Goal: Information Seeking & Learning: Find specific page/section

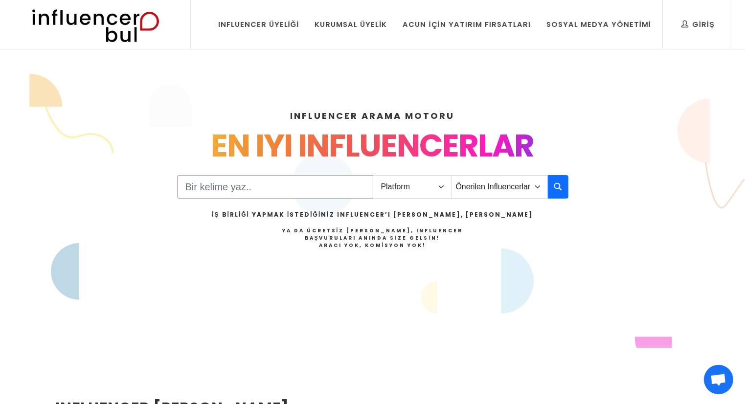
click at [257, 187] on input "Search" at bounding box center [275, 186] width 196 height 23
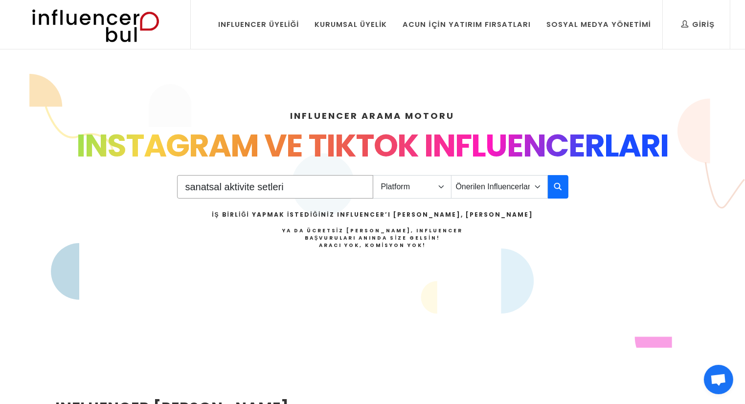
type input "sanatsal aktivite setleri"
click at [440, 185] on select "Platform Instagram Facebook Youtube Tiktok Twitter Twitch" at bounding box center [412, 186] width 79 height 23
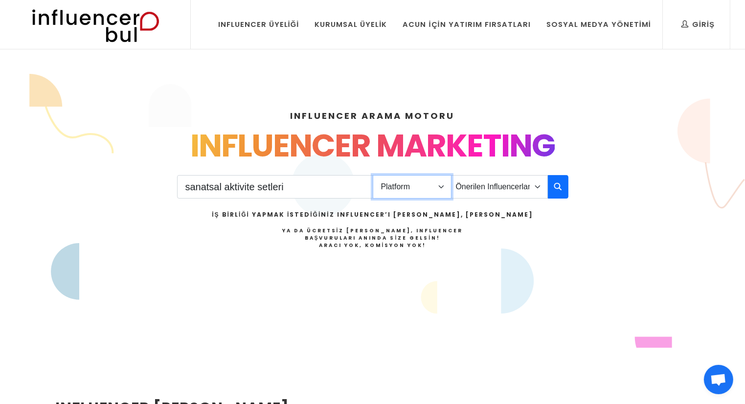
click at [373, 175] on select "Platform Instagram Facebook Youtube Tiktok Twitter Twitch" at bounding box center [412, 186] width 79 height 23
click at [561, 187] on icon "button" at bounding box center [558, 186] width 8 height 12
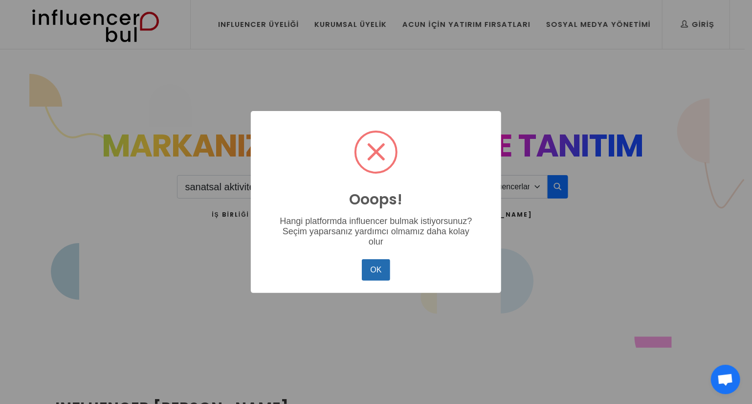
click at [367, 267] on button "OK" at bounding box center [376, 270] width 28 height 22
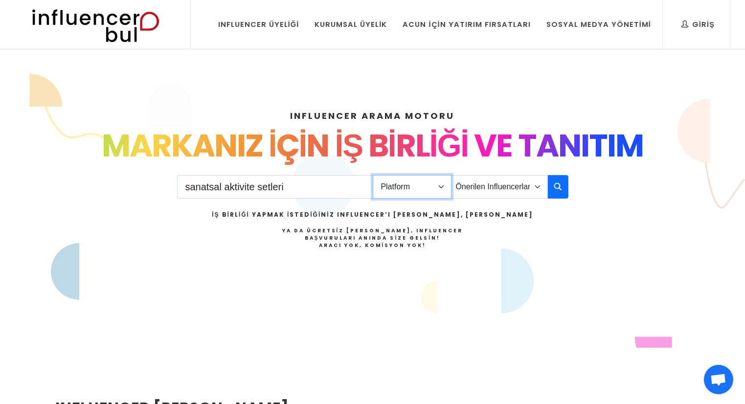
click at [443, 184] on select "Platform Instagram Facebook Youtube Tiktok Twitter Twitch" at bounding box center [412, 186] width 79 height 23
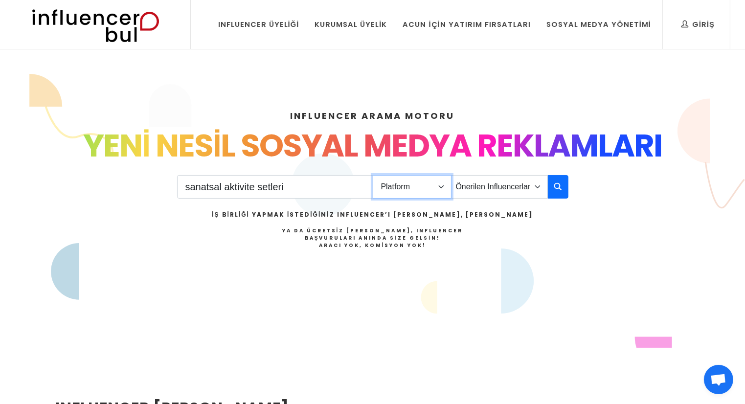
select select "1"
click at [373, 175] on select "Platform Instagram Facebook Youtube Tiktok Twitter Twitch" at bounding box center [412, 186] width 79 height 23
click at [563, 187] on button "button" at bounding box center [558, 186] width 21 height 23
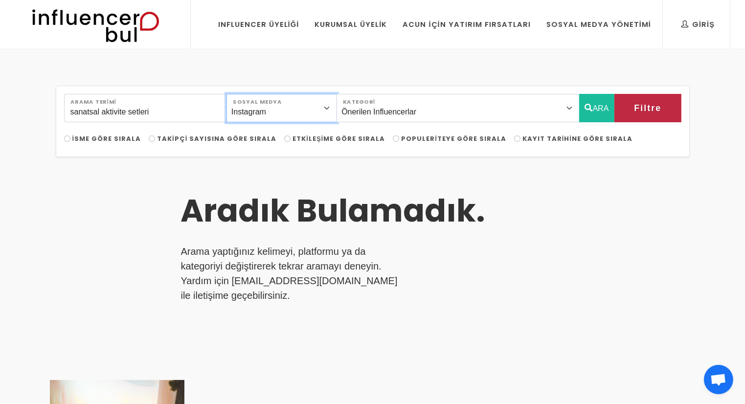
click at [337, 108] on select "Instagram Facebook Youtube Tiktok Twitter Twitch" at bounding box center [281, 108] width 111 height 28
click at [237, 94] on select "Instagram Facebook Youtube Tiktok Twitter Twitch" at bounding box center [281, 108] width 111 height 28
click at [596, 107] on button "ARA" at bounding box center [597, 108] width 36 height 28
click at [337, 109] on select "Instagram Facebook Youtube Tiktok Twitter Twitch" at bounding box center [281, 108] width 111 height 28
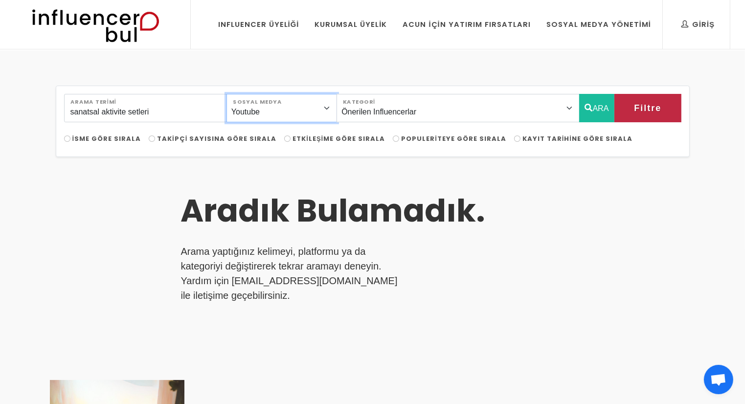
select select "1"
click at [237, 94] on select "Instagram Facebook Youtube Tiktok Twitter Twitch" at bounding box center [281, 108] width 111 height 28
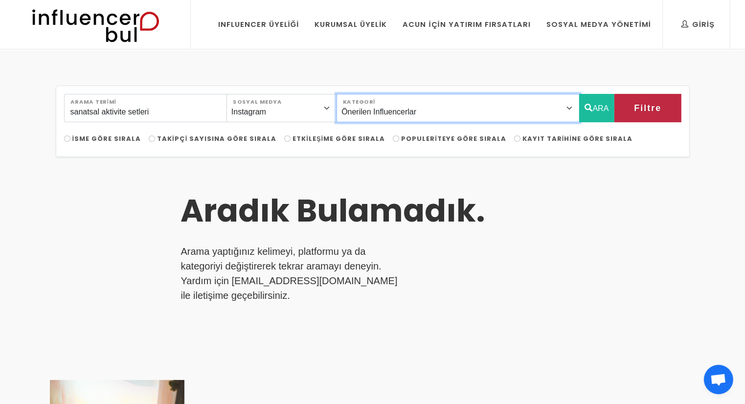
click at [430, 111] on select "Önerilen Influencerlar Aile & Çocuk & Ebeveyn Alışveriş & Giyim & Aksesuar Arab…" at bounding box center [457, 108] width 243 height 28
select select "21"
click at [363, 94] on select "Önerilen Influencerlar Aile & Çocuk & Ebeveyn Alışveriş & Giyim & Aksesuar Arab…" at bounding box center [457, 108] width 243 height 28
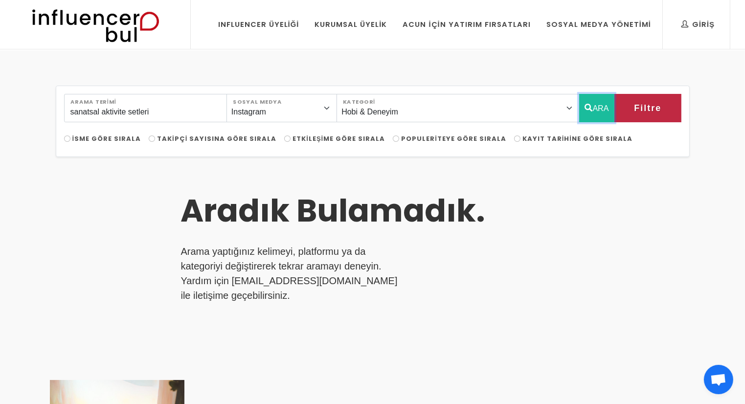
click at [581, 104] on button "ARA" at bounding box center [597, 108] width 36 height 28
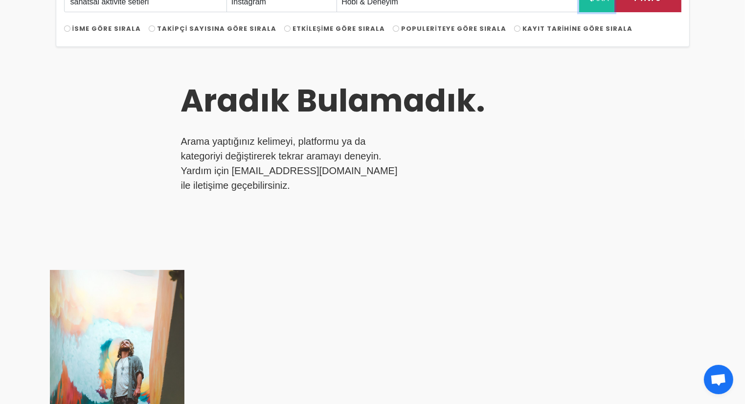
scroll to position [98, 0]
